Goal: Information Seeking & Learning: Learn about a topic

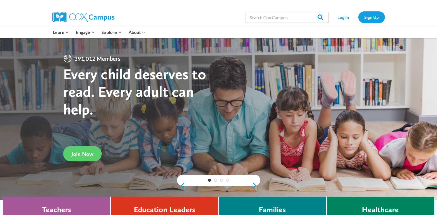
click at [433, 95] on div at bounding box center [218, 118] width 437 height 161
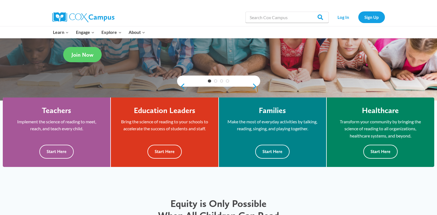
scroll to position [100, 0]
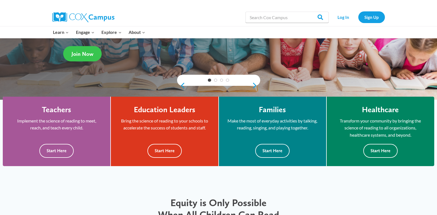
click at [83, 57] on link "Join Now" at bounding box center [82, 53] width 39 height 15
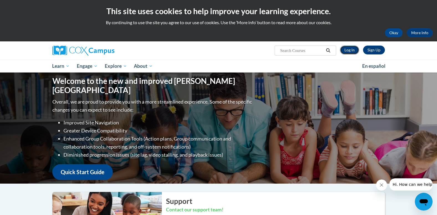
click at [346, 50] on link "Log In" at bounding box center [349, 49] width 19 height 9
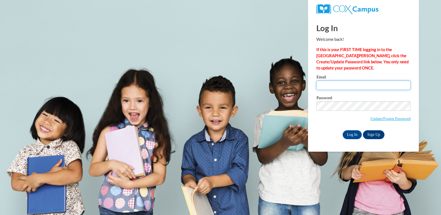
click at [347, 88] on input "Email" at bounding box center [364, 84] width 94 height 9
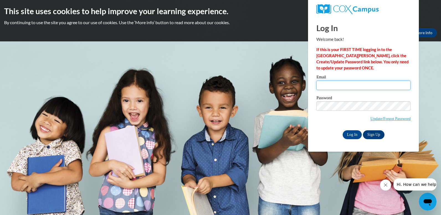
click at [347, 88] on input "Email" at bounding box center [364, 84] width 94 height 9
type input "neekstevenson1@gmail.com"
click at [357, 136] on input "Log In" at bounding box center [352, 134] width 19 height 9
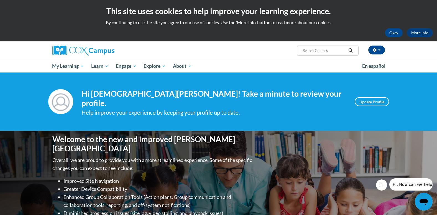
click at [432, 38] on div "This site uses cookies to help improve your learning experience. By continuing …" at bounding box center [218, 20] width 437 height 41
drag, startPoint x: 430, startPoint y: 88, endPoint x: 404, endPoint y: 56, distance: 40.6
click at [404, 56] on div "Jainicqua Stevenson (America/New_York UTC-04:00) My Profile Inbox My Transcript…" at bounding box center [218, 56] width 437 height 31
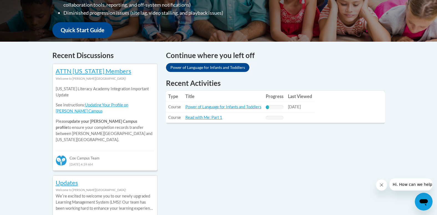
scroll to position [200, 0]
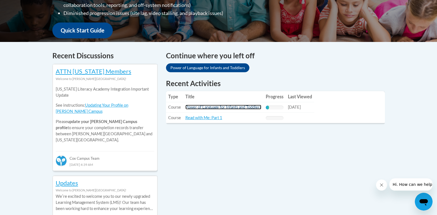
click at [205, 105] on link "Power of Language for Infants and Toddlers" at bounding box center [224, 107] width 76 height 5
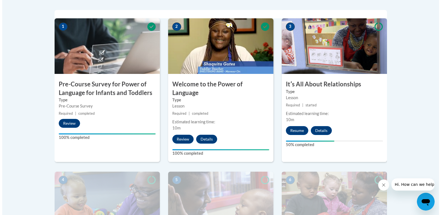
scroll to position [177, 0]
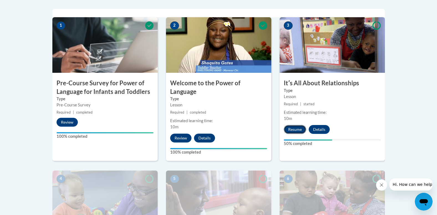
click at [293, 130] on button "Resume" at bounding box center [295, 129] width 22 height 9
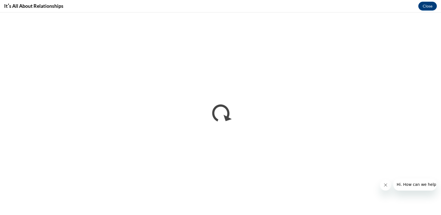
scroll to position [0, 0]
click at [427, 6] on button "Close" at bounding box center [428, 6] width 19 height 9
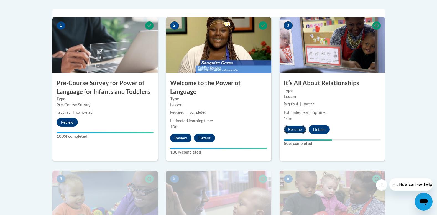
click at [299, 130] on button "Resume" at bounding box center [295, 129] width 22 height 9
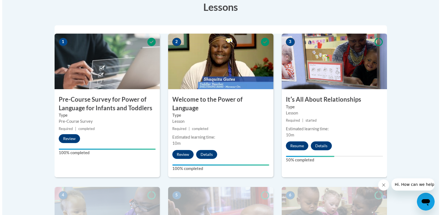
scroll to position [166, 0]
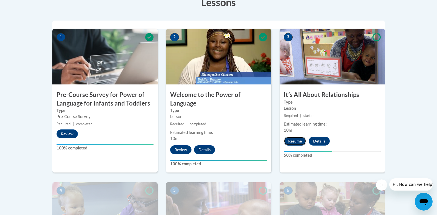
click at [296, 141] on button "Resume" at bounding box center [295, 140] width 22 height 9
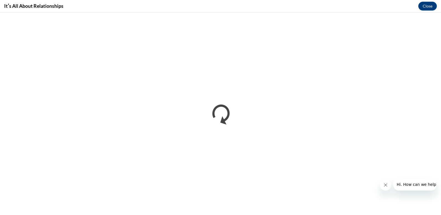
scroll to position [0, 0]
click at [425, 5] on button "Close" at bounding box center [428, 6] width 19 height 9
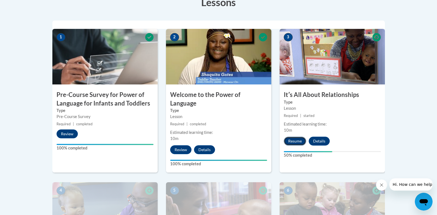
click at [289, 143] on button "Resume" at bounding box center [295, 140] width 22 height 9
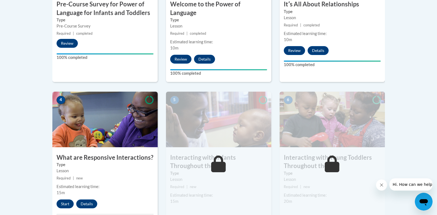
scroll to position [304, 0]
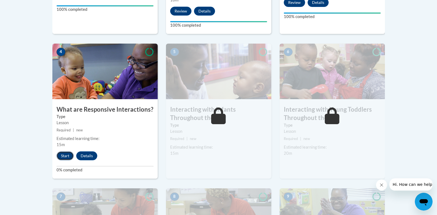
click at [63, 151] on button "Start" at bounding box center [65, 155] width 17 height 9
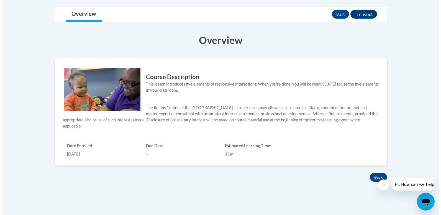
scroll to position [93, 0]
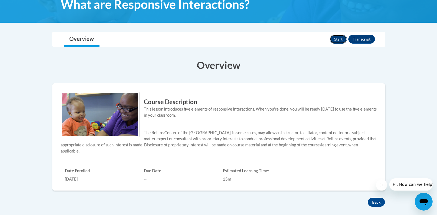
click at [340, 38] on button "Start" at bounding box center [338, 39] width 17 height 9
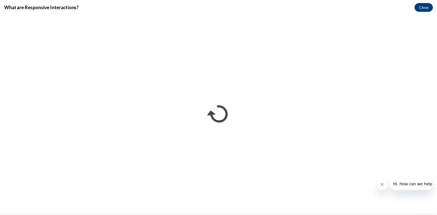
scroll to position [0, 0]
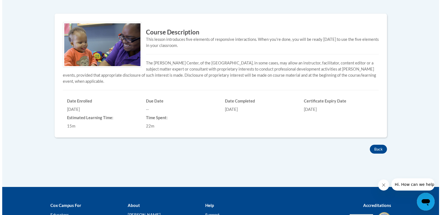
scroll to position [115, 0]
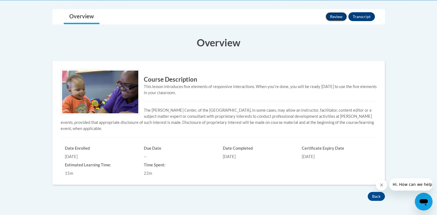
click at [335, 17] on button "Review" at bounding box center [336, 16] width 21 height 9
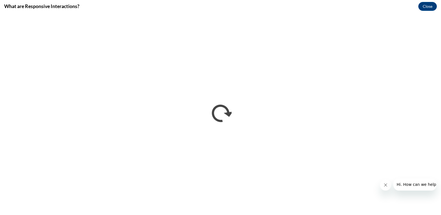
scroll to position [0, 0]
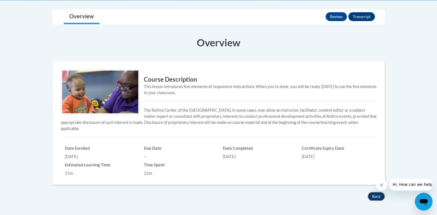
click at [374, 195] on button "Back" at bounding box center [376, 196] width 17 height 9
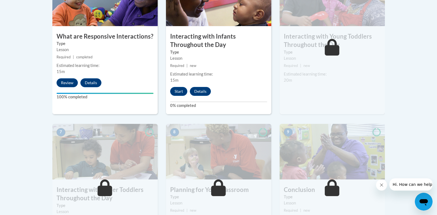
scroll to position [376, 0]
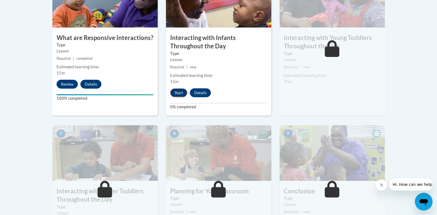
click at [179, 88] on button "Start" at bounding box center [178, 92] width 17 height 9
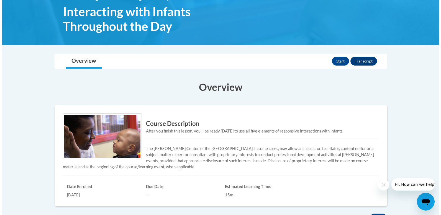
scroll to position [85, 0]
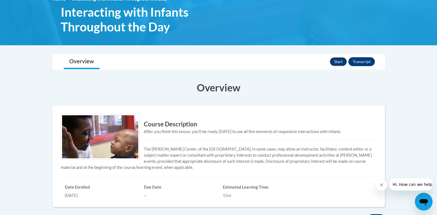
click at [338, 58] on button "Start" at bounding box center [338, 61] width 17 height 9
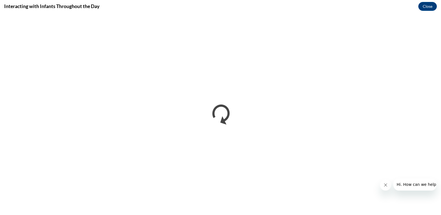
scroll to position [0, 0]
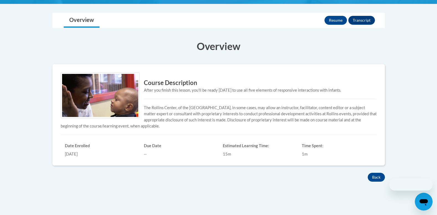
scroll to position [85, 0]
